Goal: Task Accomplishment & Management: Use online tool/utility

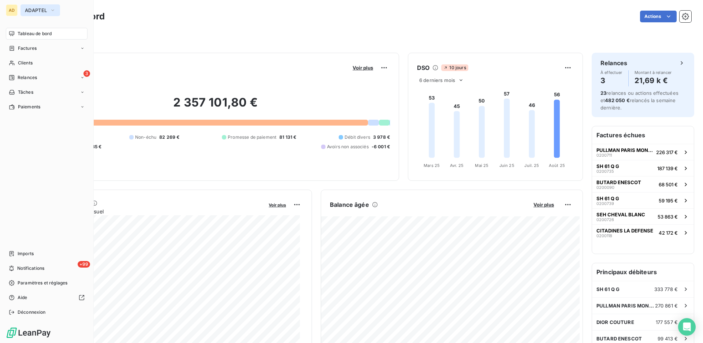
click at [32, 10] on span "ADAPTEL" at bounding box center [36, 10] width 22 height 6
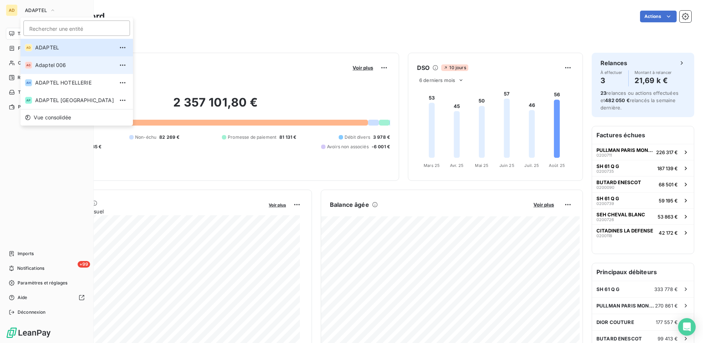
click at [57, 65] on span "Adaptel 006" at bounding box center [74, 65] width 79 height 7
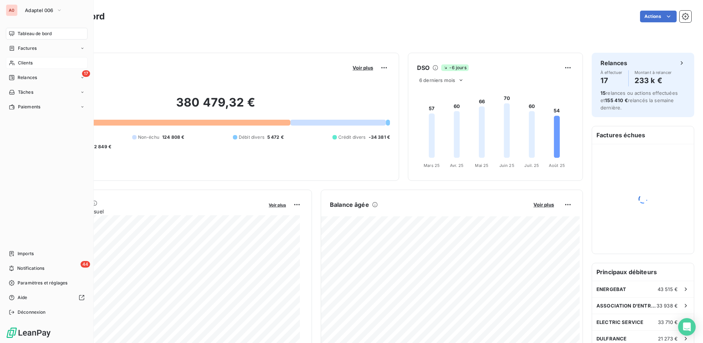
click at [30, 62] on span "Clients" at bounding box center [25, 63] width 15 height 7
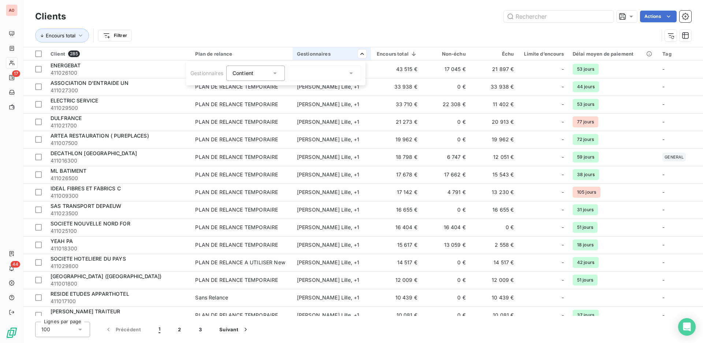
click at [259, 73] on div "Contient in" at bounding box center [252, 73] width 39 height 10
click at [308, 73] on div at bounding box center [324, 73] width 73 height 15
click at [296, 91] on div at bounding box center [297, 90] width 7 height 7
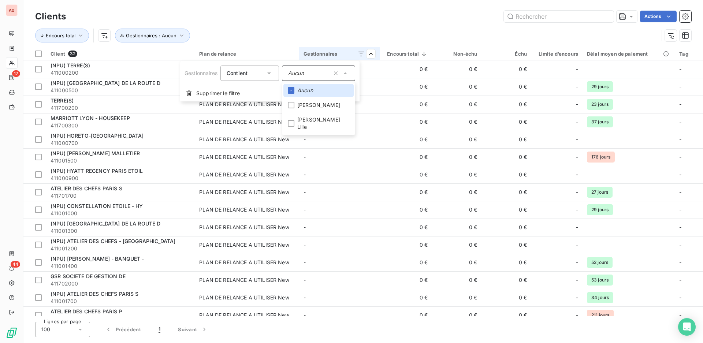
click at [381, 27] on html "A0 17 44 Clients Actions Encours total Gestionnaires : Aucun Client 32 Plan de …" at bounding box center [351, 171] width 703 height 343
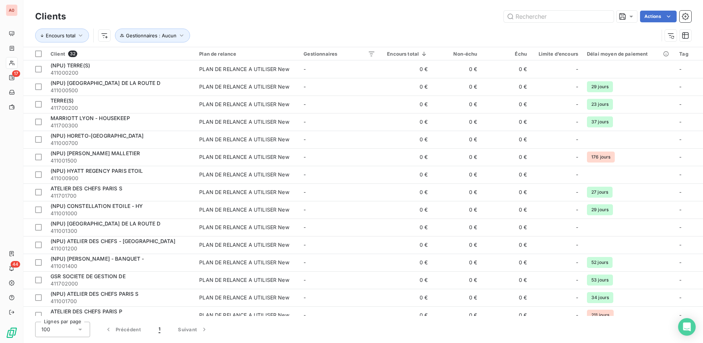
click at [381, 21] on div "Actions" at bounding box center [383, 17] width 617 height 12
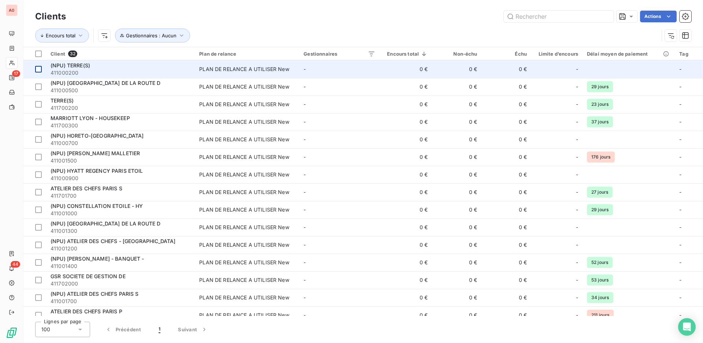
click at [41, 70] on div at bounding box center [38, 69] width 7 height 7
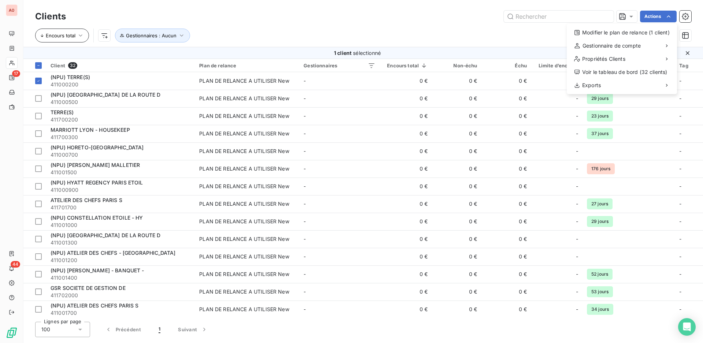
drag, startPoint x: 264, startPoint y: 25, endPoint x: 65, endPoint y: 32, distance: 199.0
click at [263, 26] on html "A0 17 44 Clients Actions Modifier le plan de relance (1 client) Gestionnaire de…" at bounding box center [351, 171] width 703 height 343
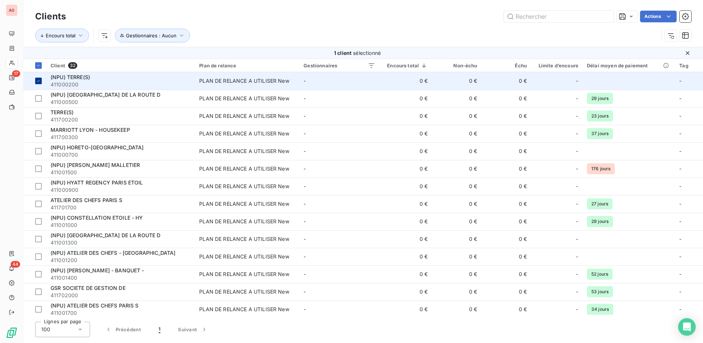
click at [40, 81] on icon at bounding box center [38, 81] width 4 height 4
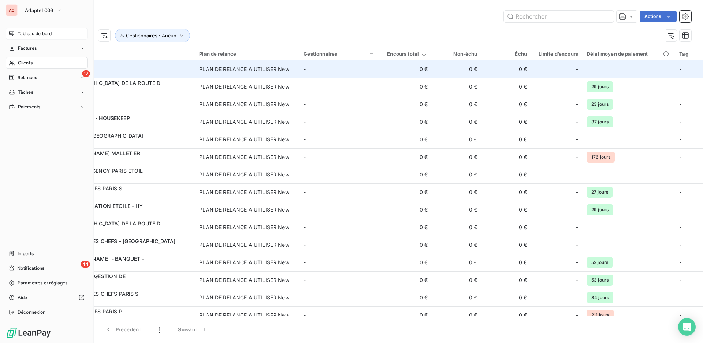
click at [19, 32] on span "Tableau de bord" at bounding box center [35, 33] width 34 height 7
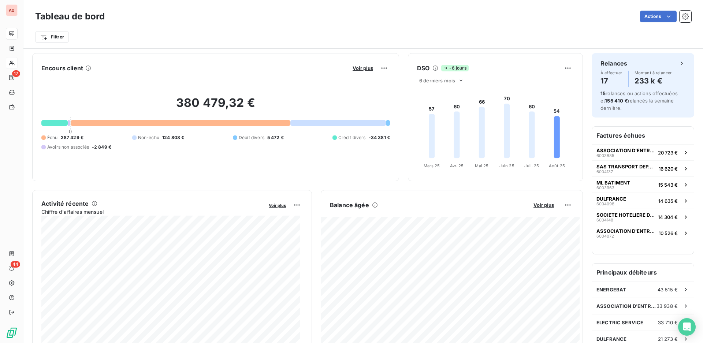
scroll to position [74, 0]
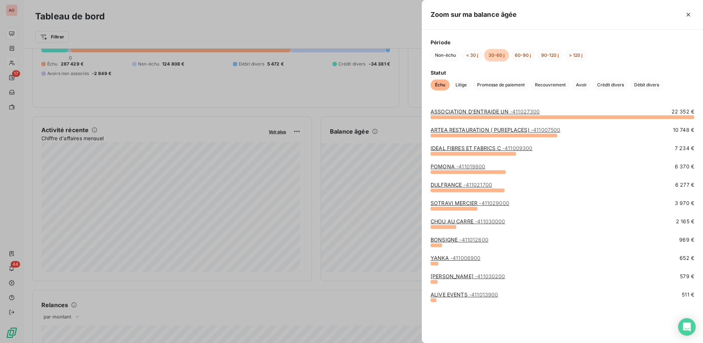
click at [388, 152] on div at bounding box center [351, 171] width 703 height 343
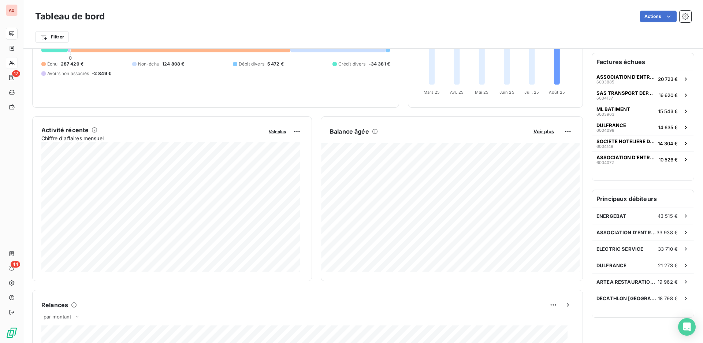
click at [388, 152] on div at bounding box center [351, 171] width 703 height 343
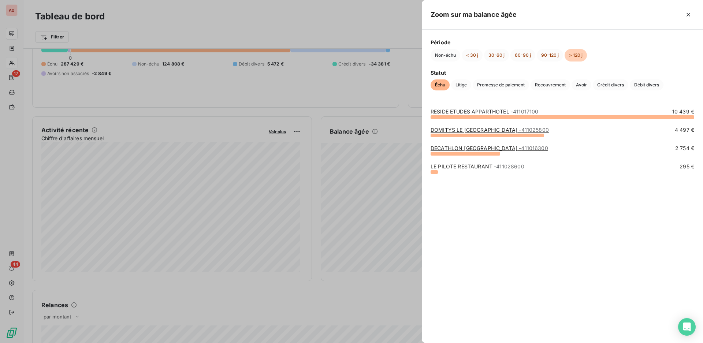
click at [476, 130] on link "DOMITYS [GEOGRAPHIC_DATA] - 411025800" at bounding box center [490, 130] width 118 height 6
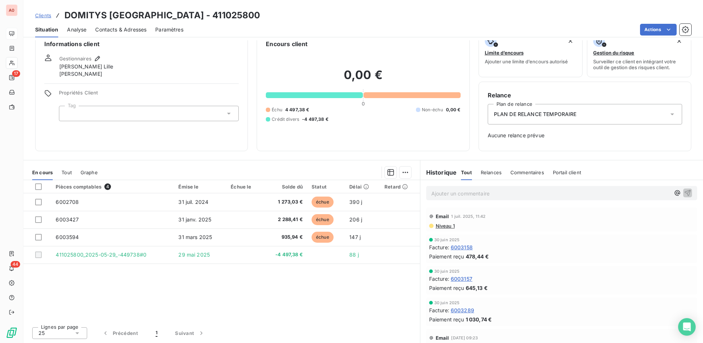
click at [45, 14] on span "Clients" at bounding box center [43, 15] width 16 height 6
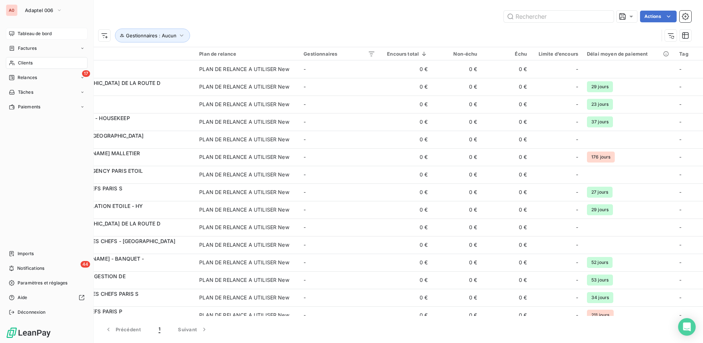
click at [16, 34] on div "Tableau de bord" at bounding box center [47, 34] width 82 height 12
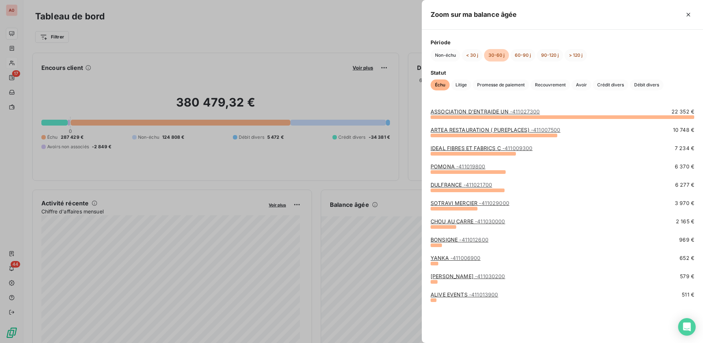
click at [366, 27] on div at bounding box center [351, 171] width 703 height 343
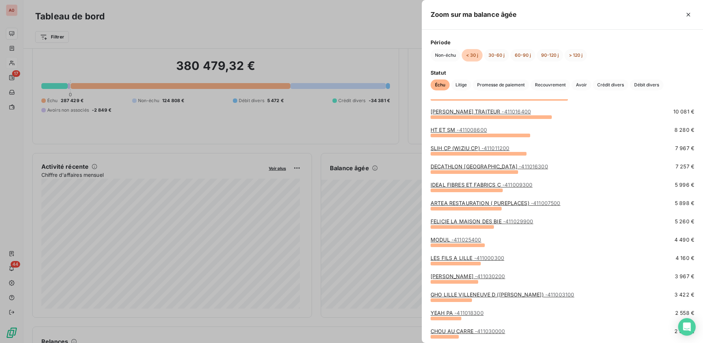
scroll to position [183, 0]
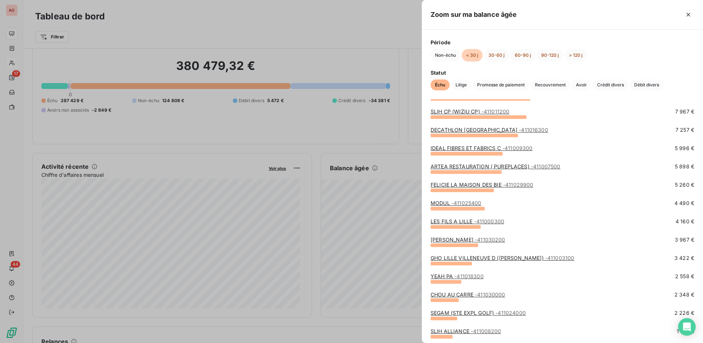
click at [319, 22] on div at bounding box center [351, 171] width 703 height 343
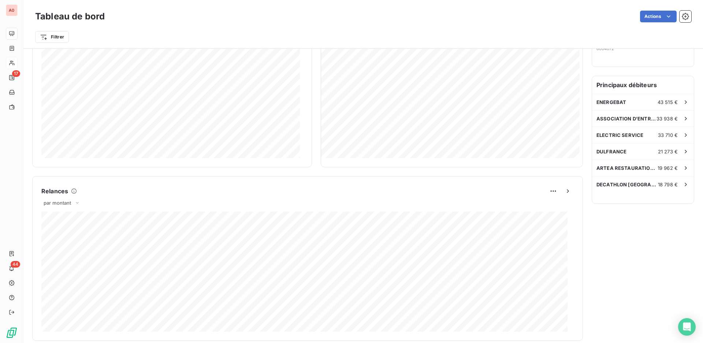
scroll to position [114, 0]
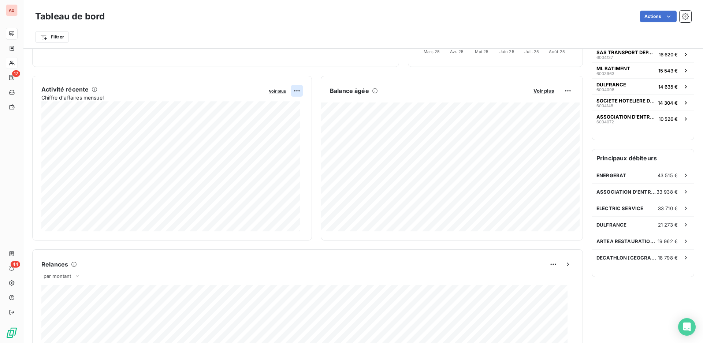
click at [292, 91] on html "A0 17 44 Tableau de bord Actions Filtrer Encours client Voir plus 380 479,32 € …" at bounding box center [351, 171] width 703 height 343
click at [275, 92] on html "A0 17 44 Tableau de bord Actions Filtrer Encours client Voir plus 380 479,32 € …" at bounding box center [351, 171] width 703 height 343
click at [275, 92] on span "Voir plus" at bounding box center [277, 91] width 17 height 5
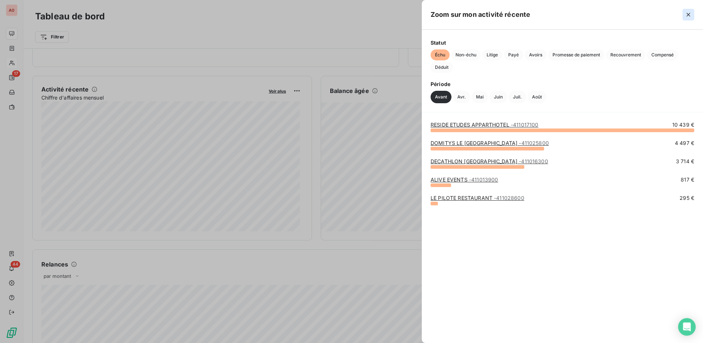
click at [688, 12] on icon "button" at bounding box center [688, 14] width 7 height 7
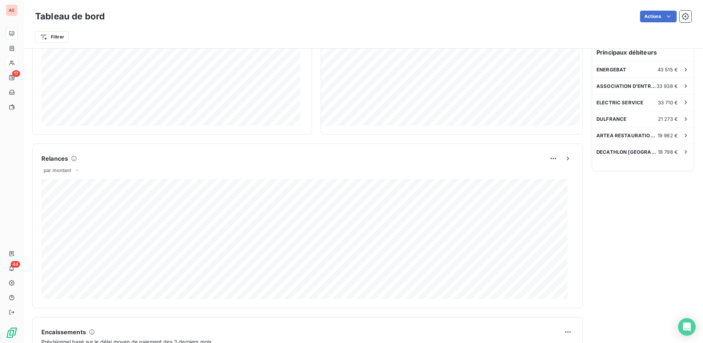
scroll to position [371, 0]
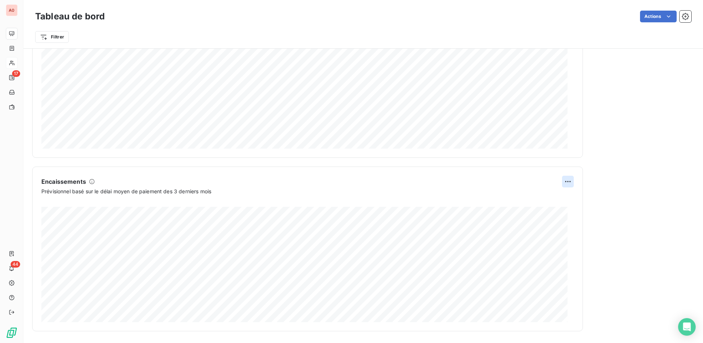
click at [562, 179] on html "A0 17 44 Tableau de bord Actions Filtrer Encours client Voir plus 380 479,32 € …" at bounding box center [351, 171] width 703 height 343
click at [588, 179] on html "A0 17 44 Tableau de bord Actions Filtrer Encours client Voir plus 380 479,32 € …" at bounding box center [351, 171] width 703 height 343
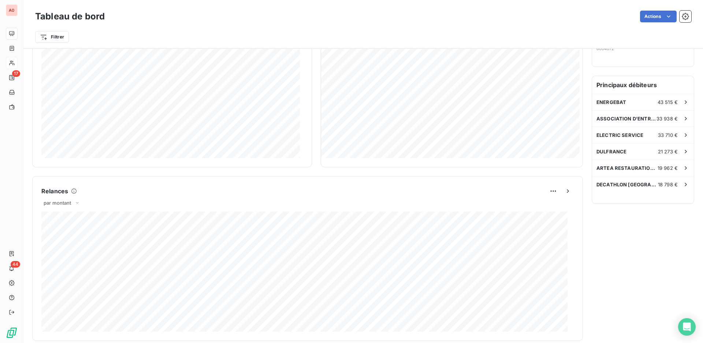
scroll to position [0, 0]
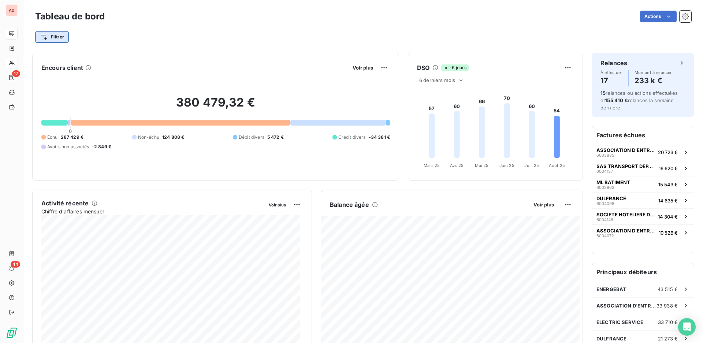
click at [59, 37] on html "A0 17 44 Tableau de bord Actions Filtrer Encours client Voir plus 380 479,32 € …" at bounding box center [351, 171] width 703 height 343
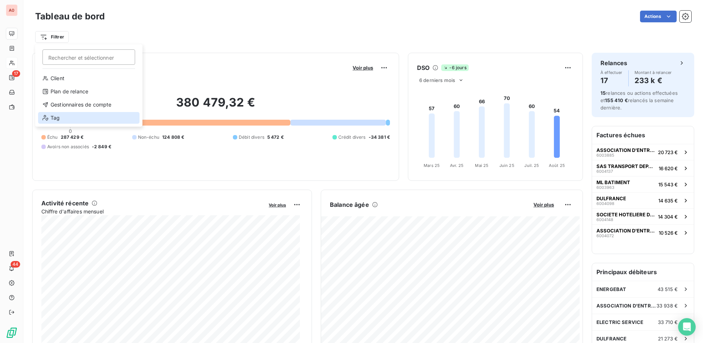
click at [73, 116] on div "Tag" at bounding box center [88, 118] width 101 height 12
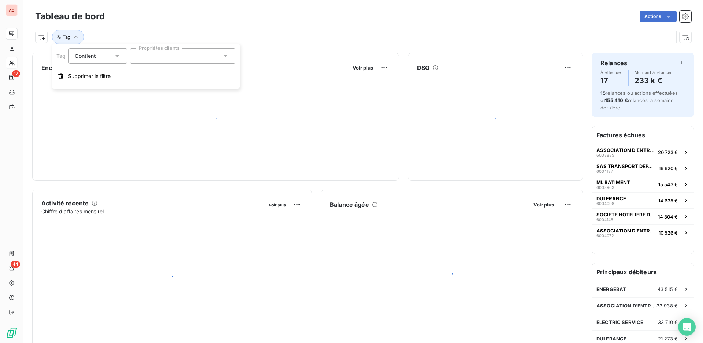
click at [185, 56] on div at bounding box center [182, 55] width 105 height 15
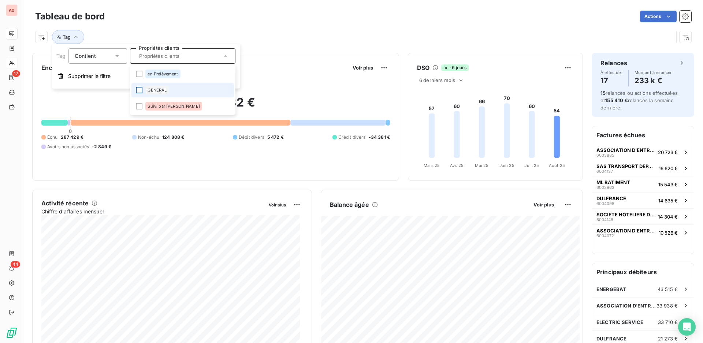
click at [138, 88] on div at bounding box center [139, 90] width 7 height 7
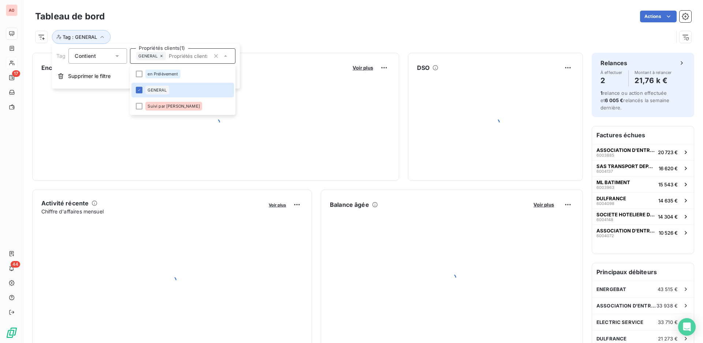
click at [211, 23] on div "Tableau de bord Actions" at bounding box center [363, 16] width 656 height 15
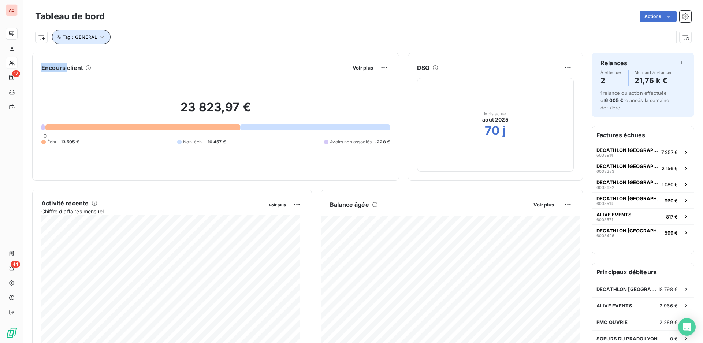
click at [107, 33] on button "Tag : GENERAL" at bounding box center [81, 37] width 59 height 14
click at [163, 55] on icon at bounding box center [161, 56] width 4 height 4
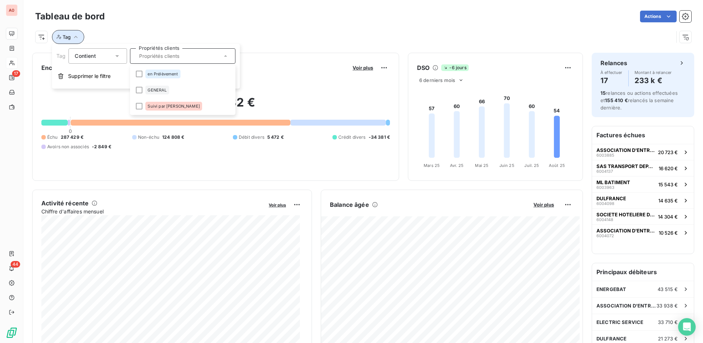
click at [75, 38] on icon "button" at bounding box center [75, 36] width 7 height 7
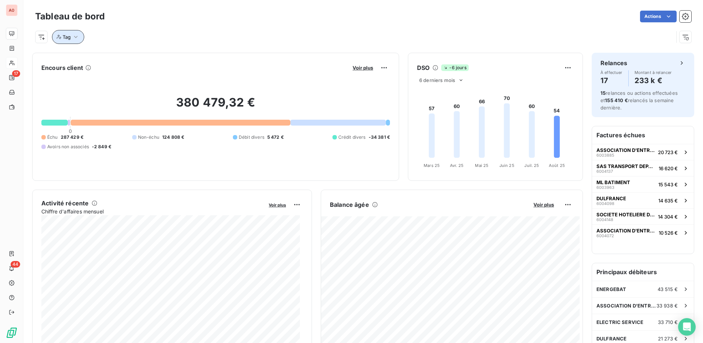
click at [75, 38] on icon "button" at bounding box center [75, 36] width 7 height 7
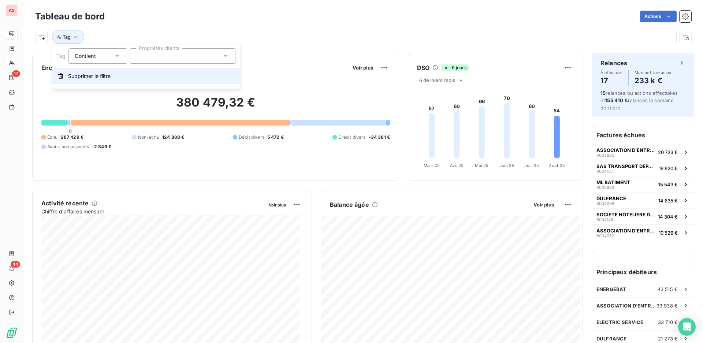
click at [74, 76] on span "Supprimer le filtre" at bounding box center [89, 76] width 42 height 7
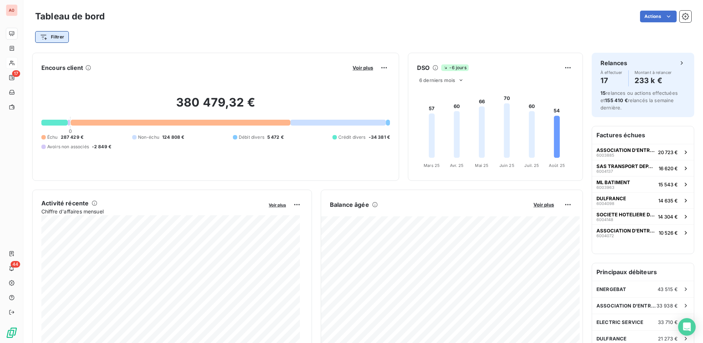
click at [63, 36] on html "A0 17 44 Tableau de bord Actions Filtrer Encours client Voir plus 380 479,32 € …" at bounding box center [351, 171] width 703 height 343
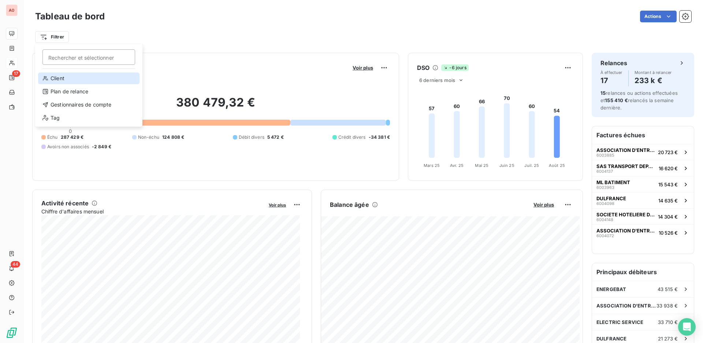
click at [90, 75] on div "Client" at bounding box center [88, 79] width 101 height 12
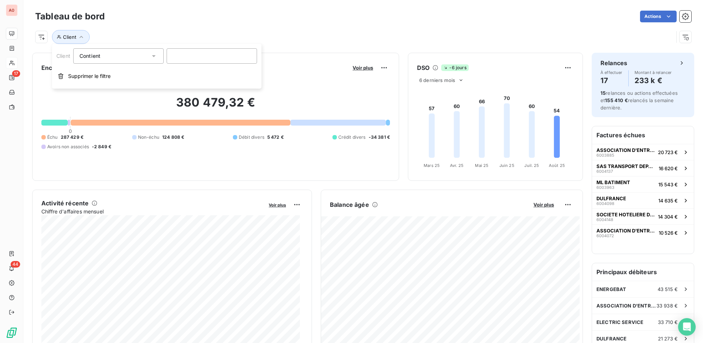
click at [347, 39] on div "Client" at bounding box center [354, 37] width 638 height 14
